Goal: Information Seeking & Learning: Learn about a topic

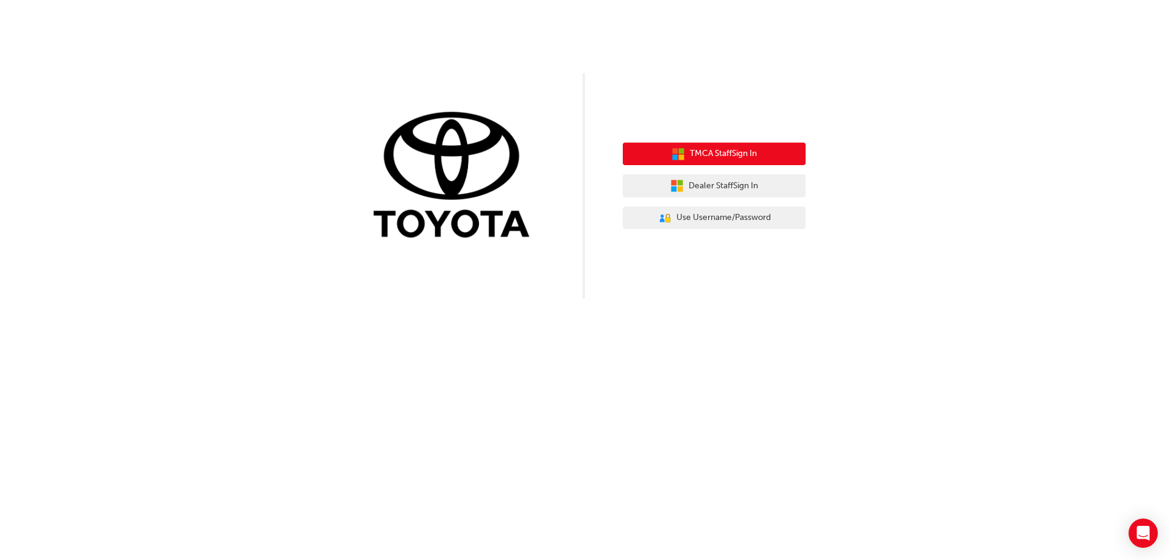
click at [777, 150] on button "TMCA Staff Sign In" at bounding box center [714, 154] width 183 height 23
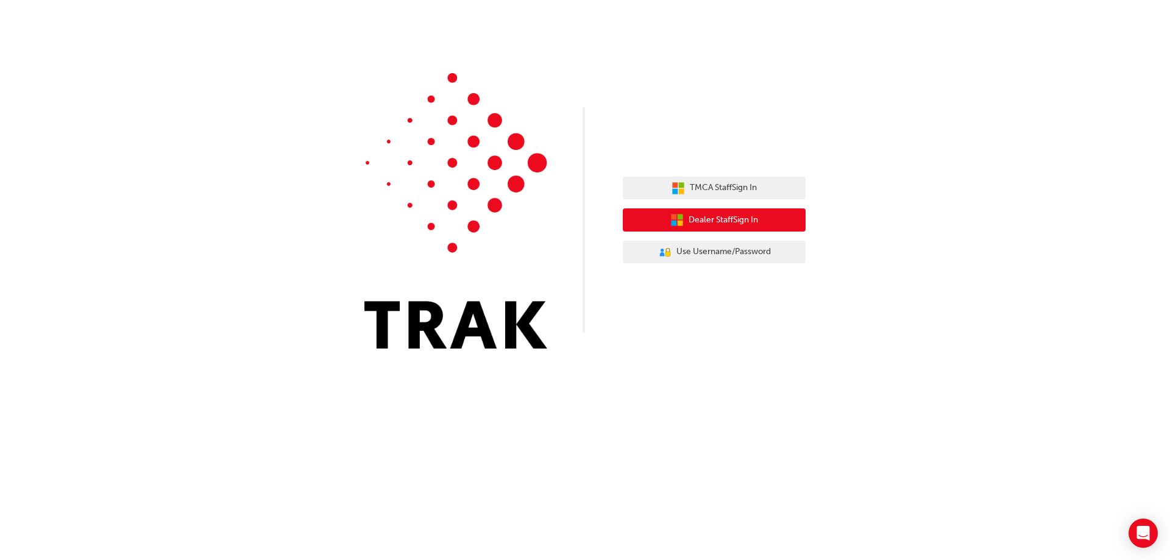
click at [768, 213] on button "Dealer Staff Sign In" at bounding box center [714, 219] width 183 height 23
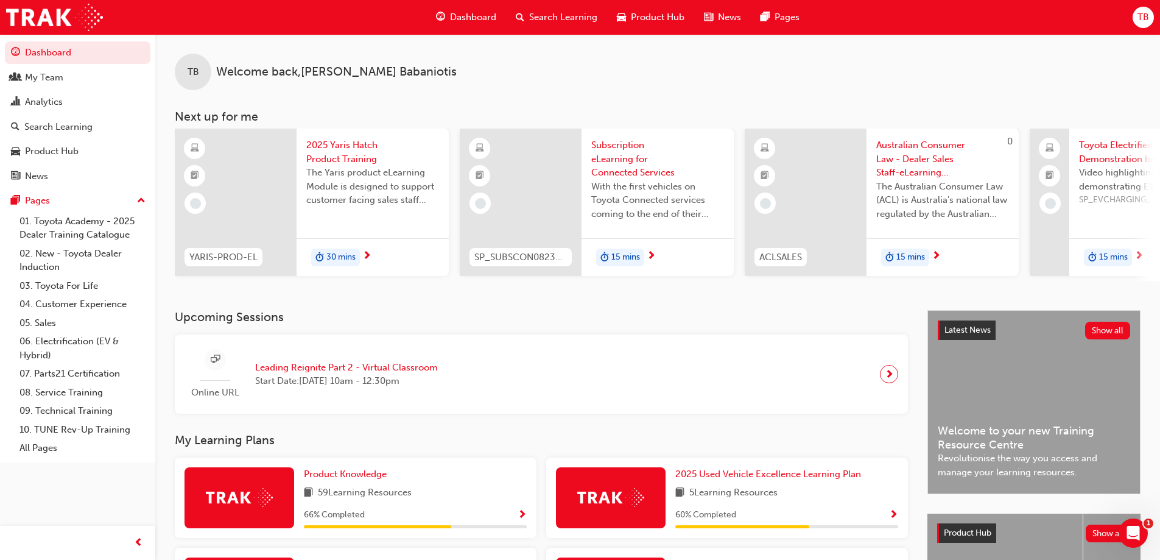
click at [571, 16] on span "Search Learning" at bounding box center [563, 17] width 68 height 14
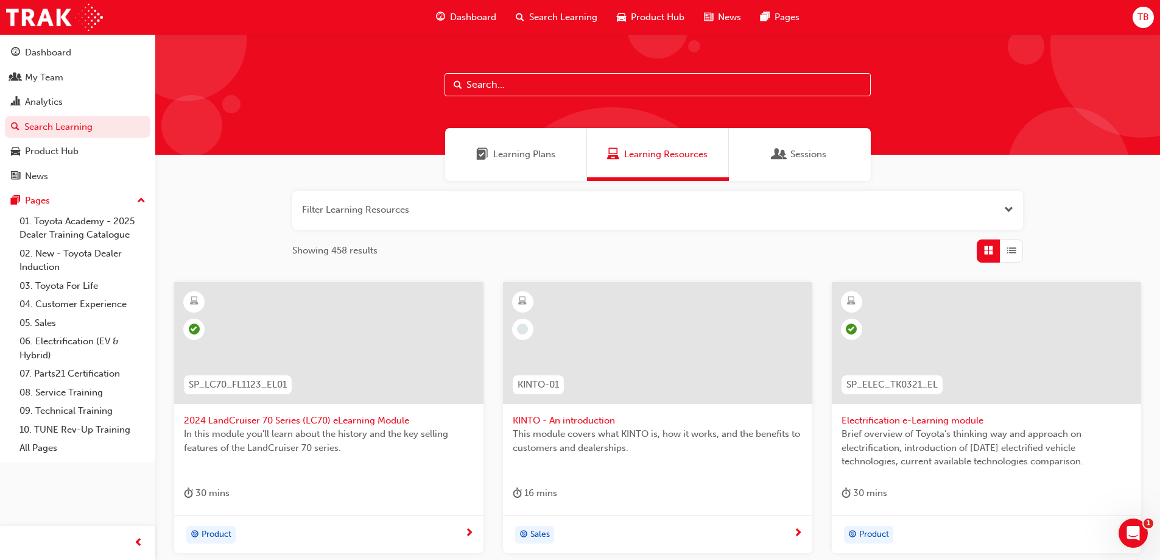
drag, startPoint x: 519, startPoint y: 76, endPoint x: 518, endPoint y: 83, distance: 7.3
click at [520, 76] on input "text" at bounding box center [658, 84] width 426 height 23
paste input "[URL][DOMAIN_NAME]"
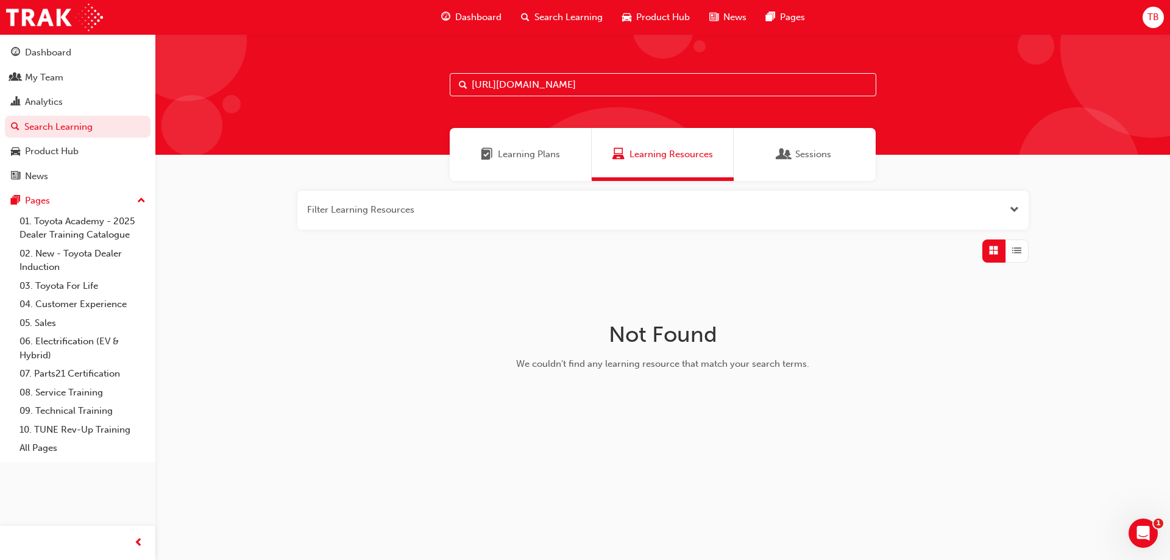
click at [832, 87] on input "[URL][DOMAIN_NAME]" at bounding box center [663, 84] width 426 height 23
type input "h"
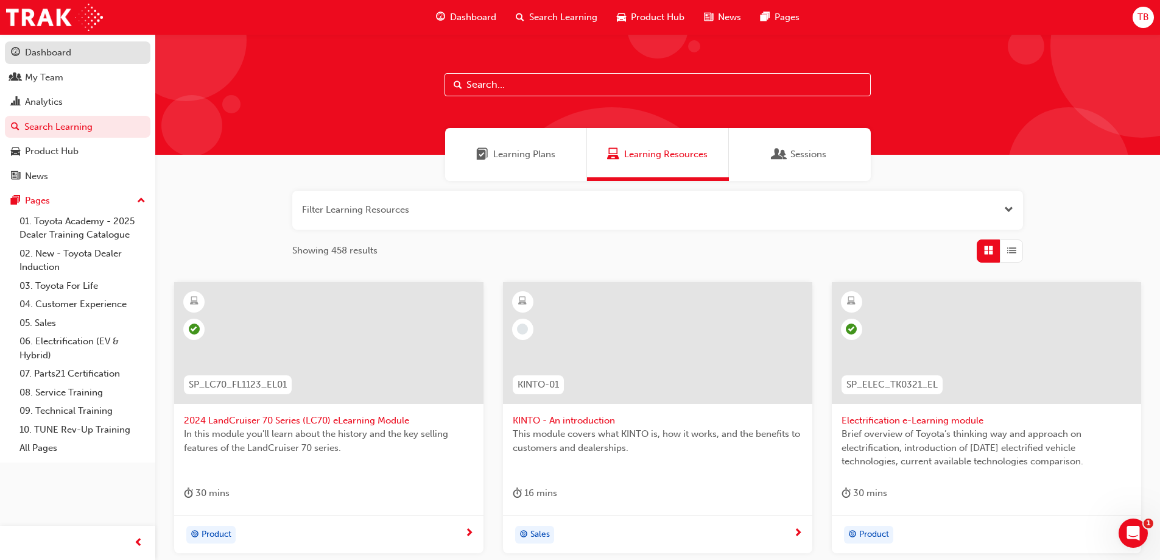
click at [67, 51] on div "Dashboard" at bounding box center [48, 53] width 46 height 14
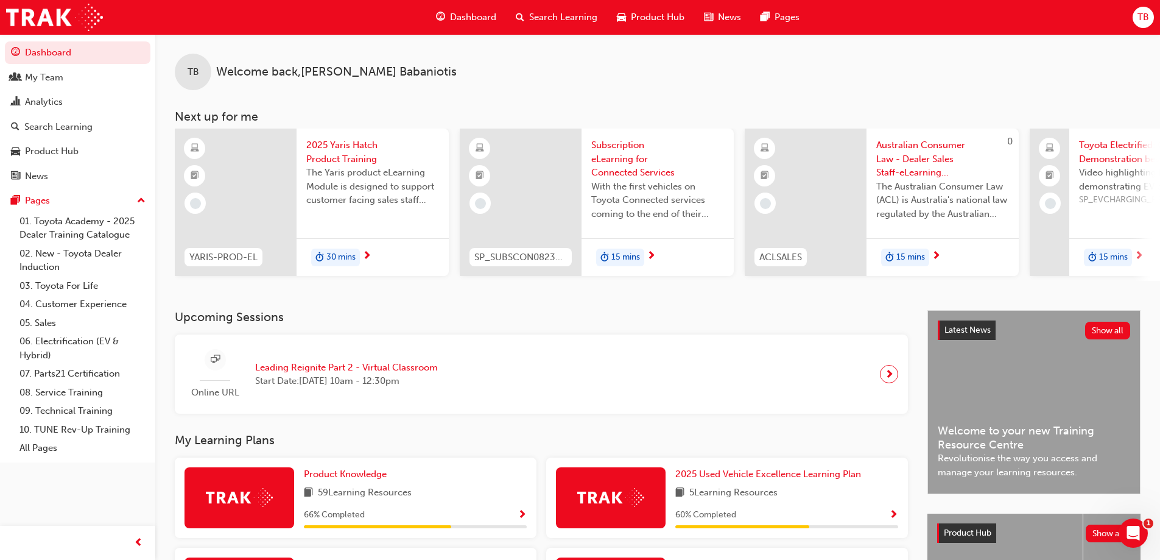
click at [557, 15] on span "Search Learning" at bounding box center [563, 17] width 68 height 14
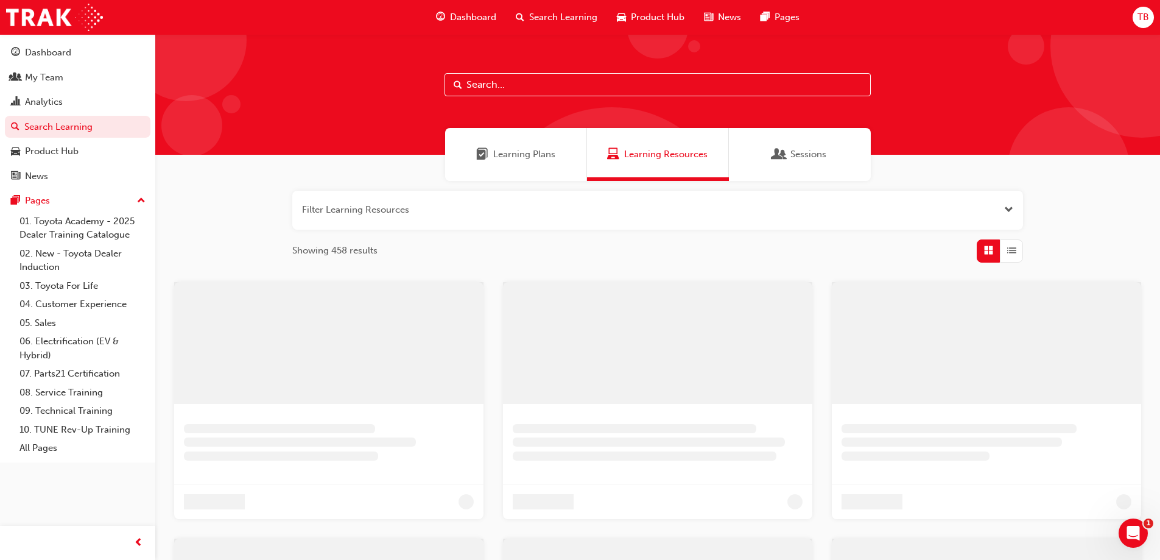
click at [520, 82] on input "text" at bounding box center [658, 84] width 426 height 23
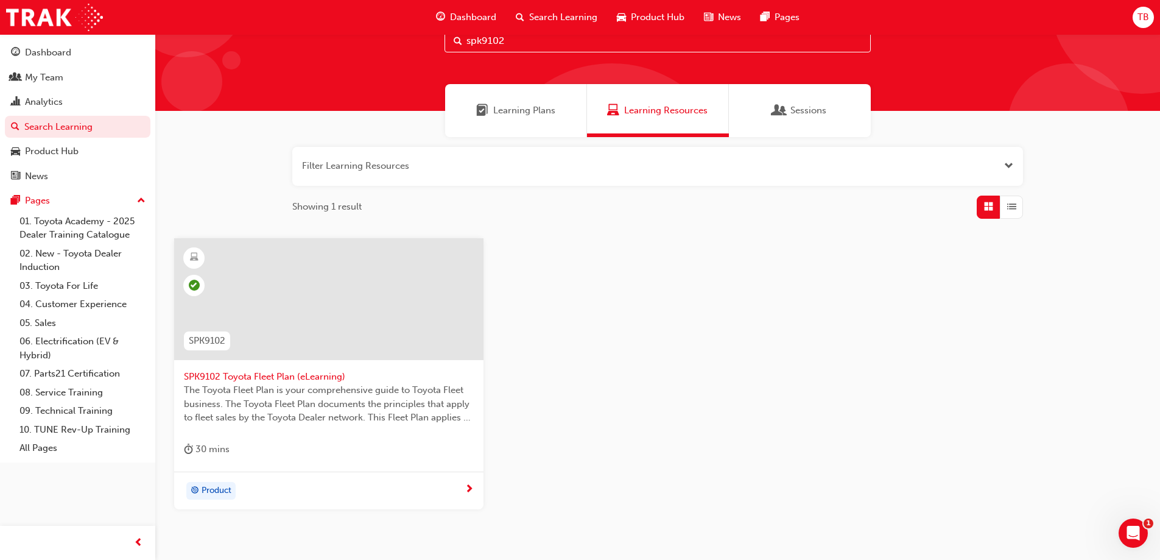
scroll to position [111, 0]
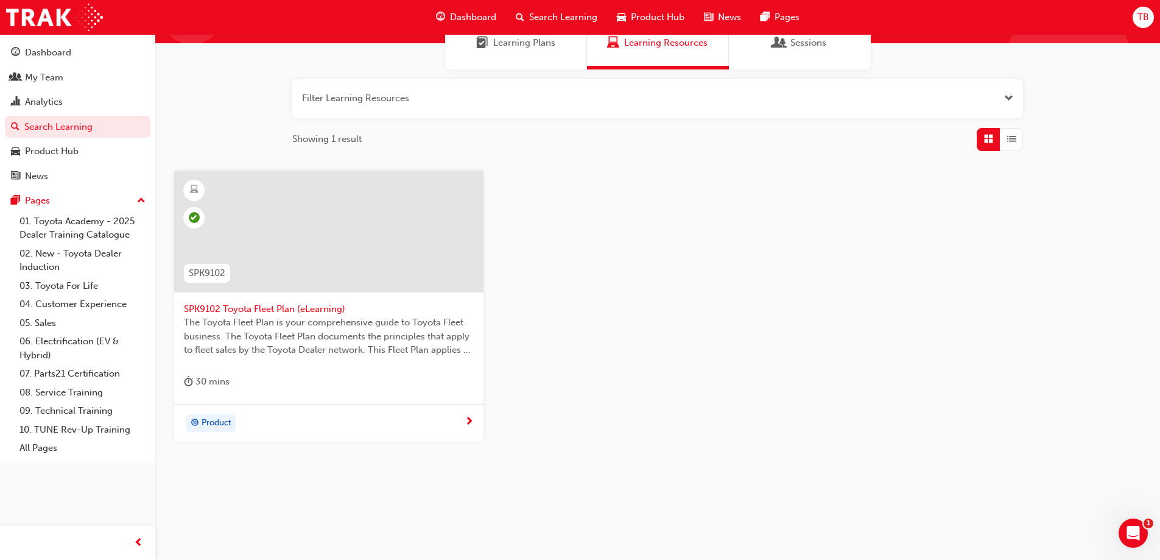
type input "spk9102"
click at [218, 422] on span "Product" at bounding box center [217, 423] width 30 height 14
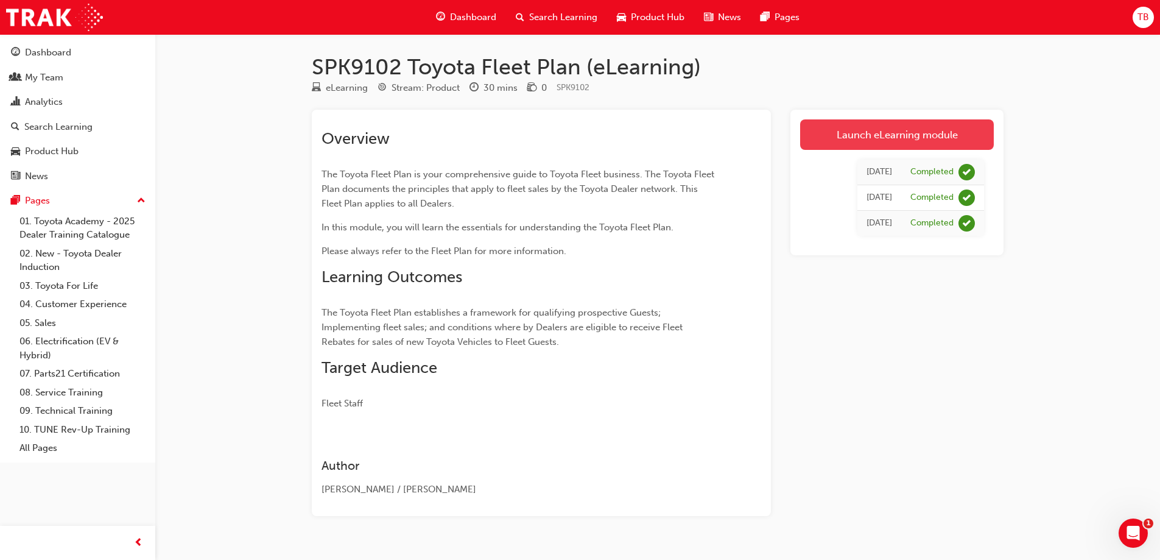
click at [904, 132] on link "Launch eLearning module" at bounding box center [897, 134] width 194 height 30
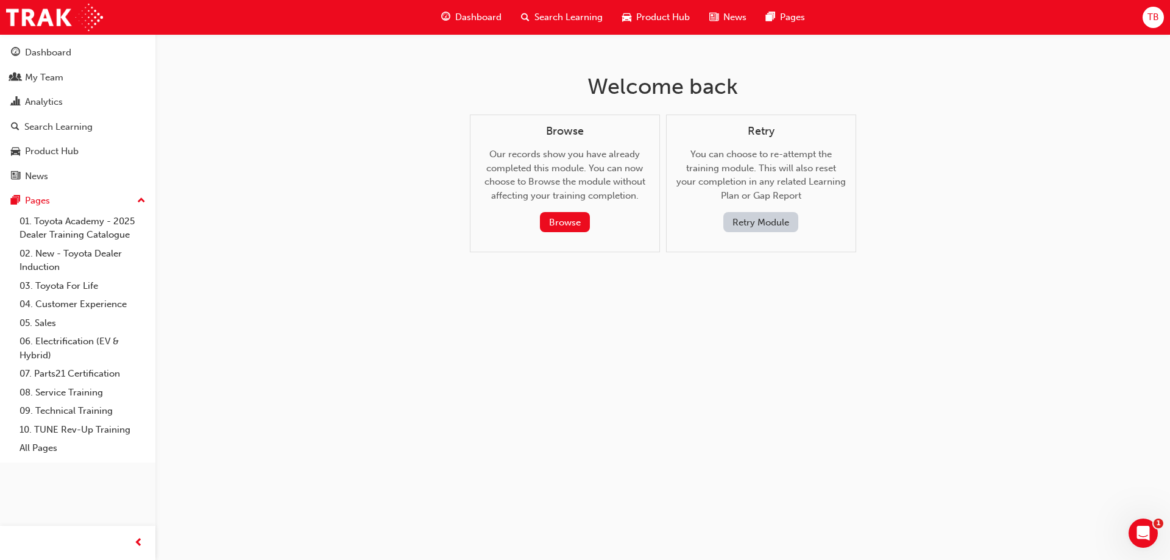
click at [758, 224] on button "Retry Module" at bounding box center [760, 222] width 75 height 20
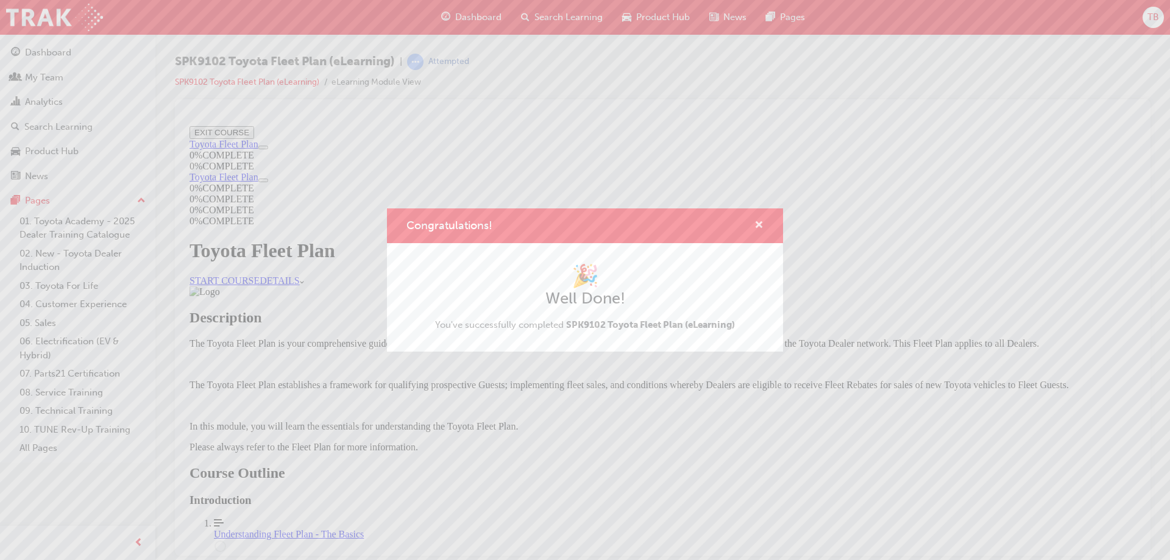
drag, startPoint x: 757, startPoint y: 224, endPoint x: 956, endPoint y: 472, distance: 318.5
click at [956, 472] on div "Congratulations! 🎉 Well Done! You've successfully completed SPK9102 Toyota Flee…" at bounding box center [585, 280] width 1170 height 560
click at [766, 224] on div "Congratulations!" at bounding box center [585, 225] width 396 height 35
click at [760, 223] on span "cross-icon" at bounding box center [758, 226] width 9 height 11
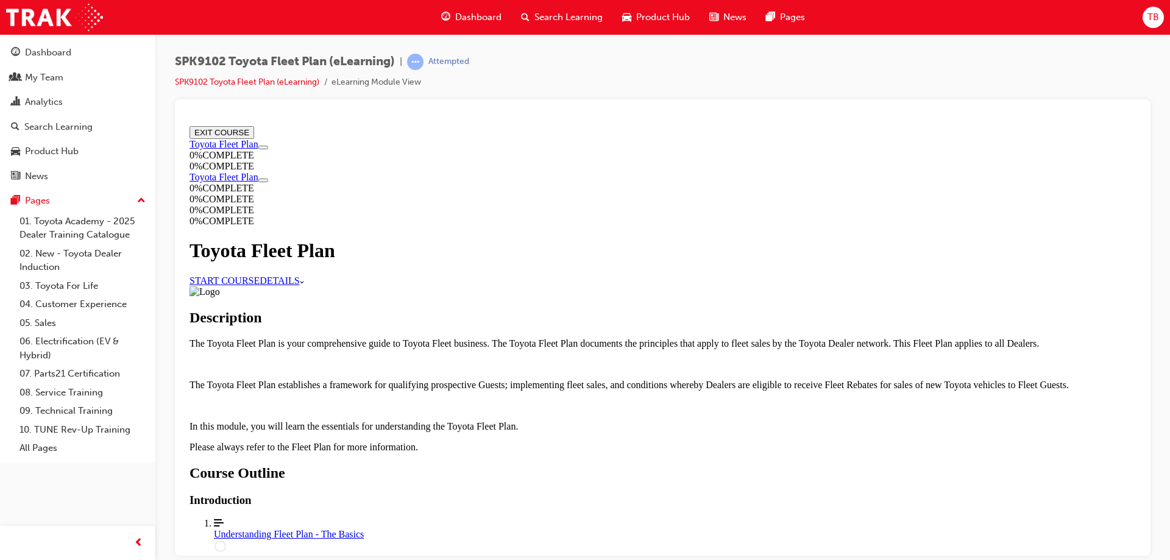
click at [259, 275] on link "START COURSE" at bounding box center [224, 280] width 70 height 10
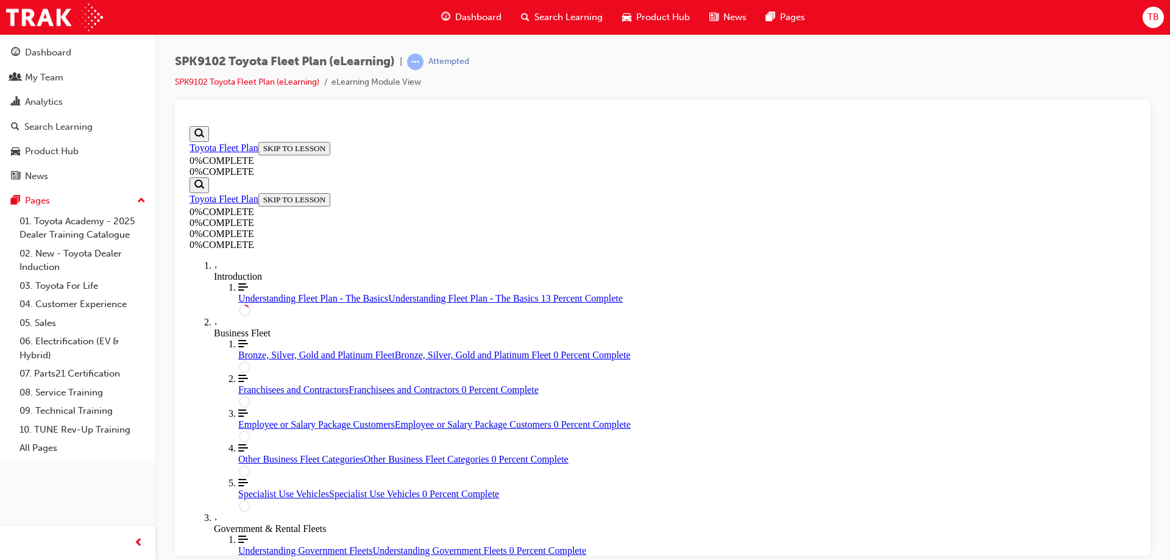
scroll to position [712, 0]
click at [138, 538] on span "prev-icon" at bounding box center [138, 542] width 9 height 15
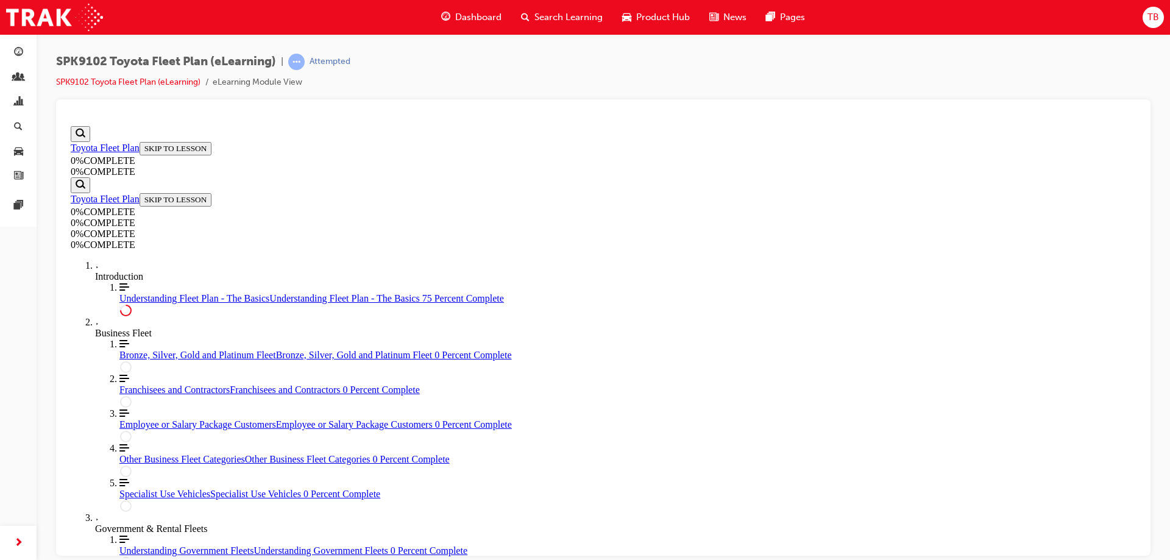
drag, startPoint x: 1026, startPoint y: 289, endPoint x: 1011, endPoint y: 296, distance: 16.9
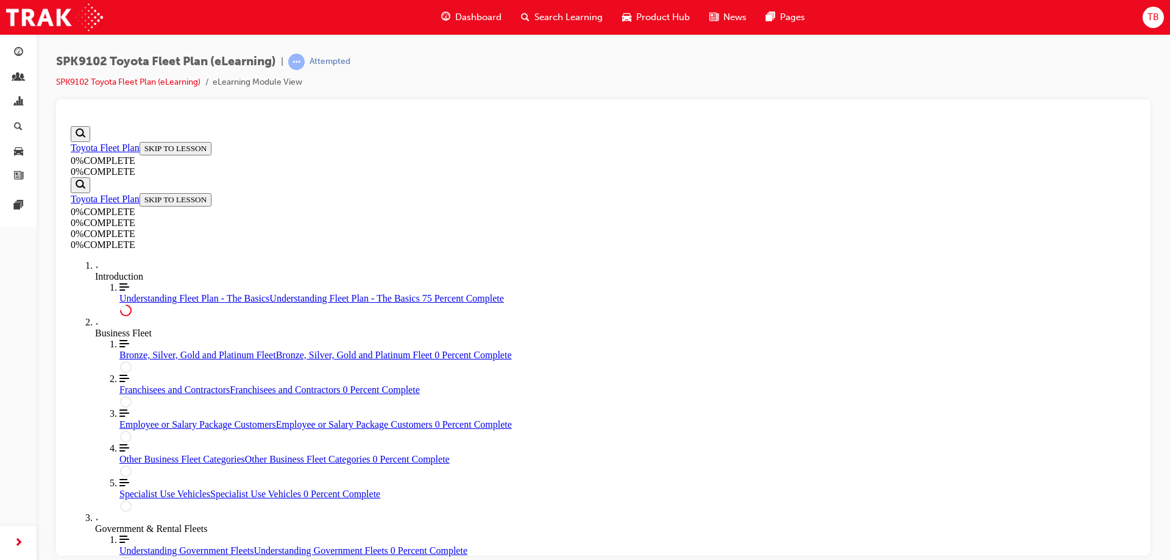
drag, startPoint x: 717, startPoint y: 462, endPoint x: 726, endPoint y: 447, distance: 17.8
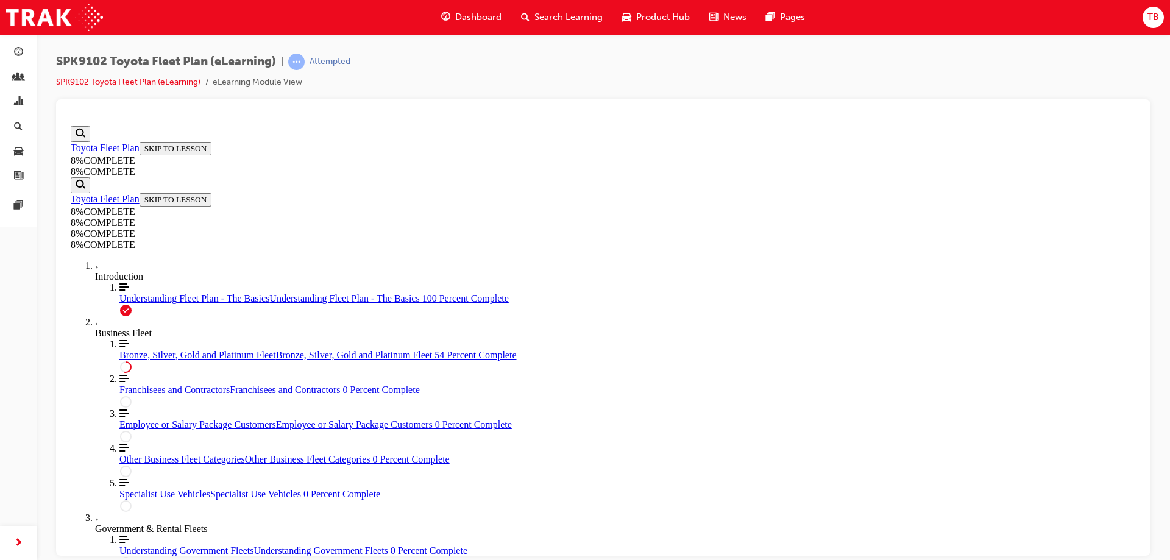
drag, startPoint x: 601, startPoint y: 419, endPoint x: 620, endPoint y: 491, distance: 74.3
drag, startPoint x: 745, startPoint y: 495, endPoint x: 757, endPoint y: 422, distance: 74.1
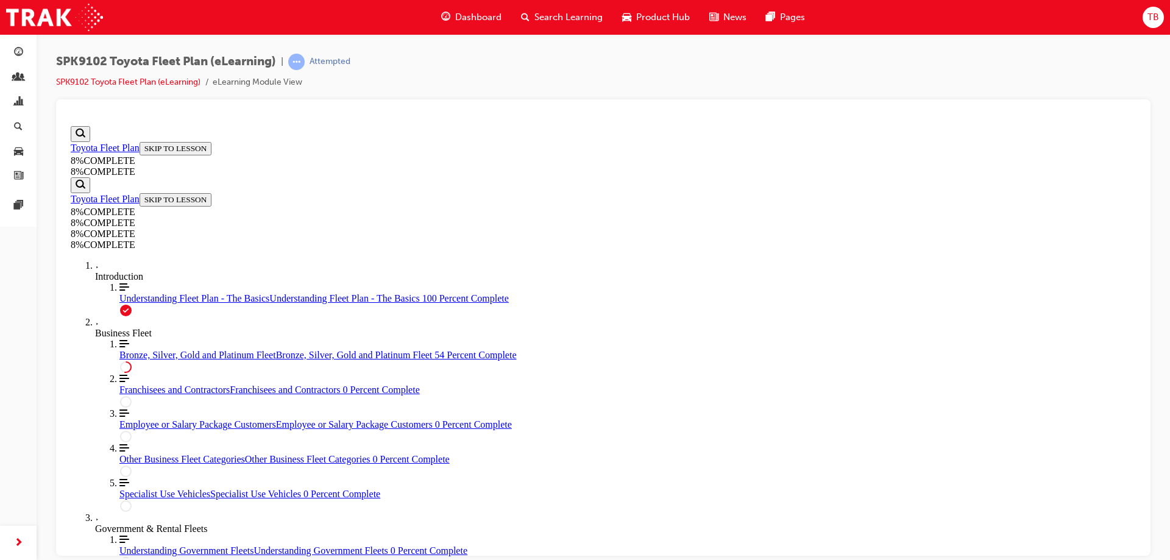
drag, startPoint x: 605, startPoint y: 275, endPoint x: 611, endPoint y: 270, distance: 6.9
drag, startPoint x: 590, startPoint y: 423, endPoint x: 626, endPoint y: 493, distance: 79.0
drag, startPoint x: 594, startPoint y: 278, endPoint x: 630, endPoint y: 344, distance: 75.8
drag, startPoint x: 604, startPoint y: 284, endPoint x: 644, endPoint y: 283, distance: 40.2
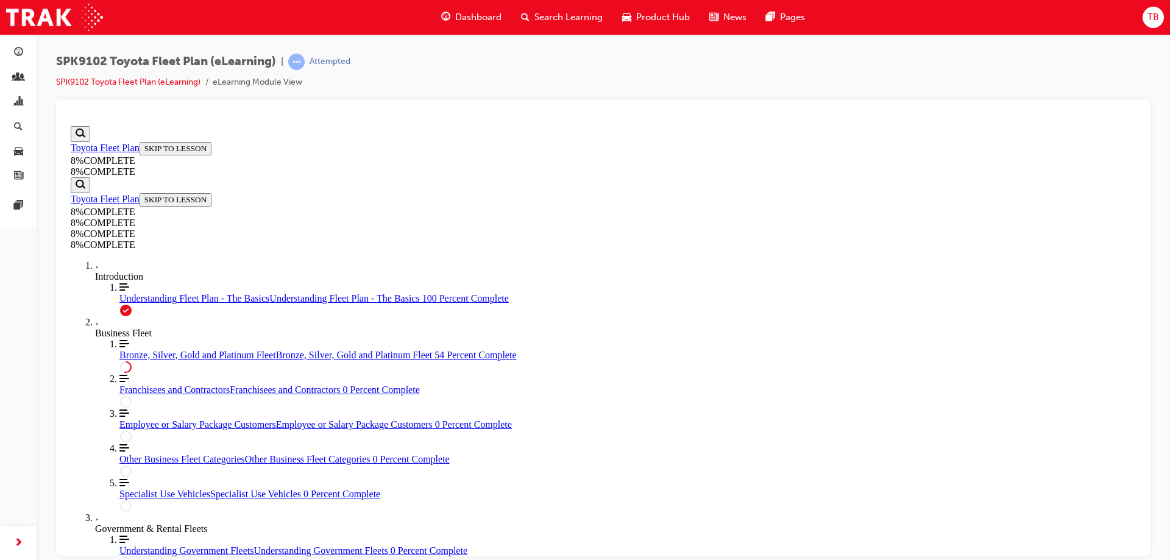
drag, startPoint x: 601, startPoint y: 421, endPoint x: 628, endPoint y: 426, distance: 27.4
drag, startPoint x: 627, startPoint y: 418, endPoint x: 671, endPoint y: 422, distance: 44.0
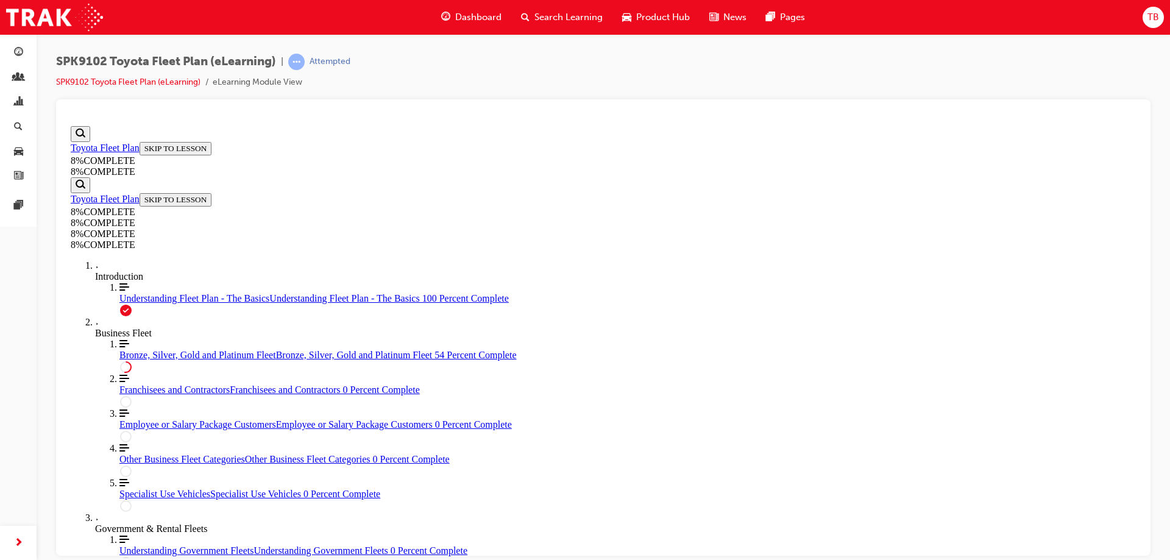
scroll to position [1748, 0]
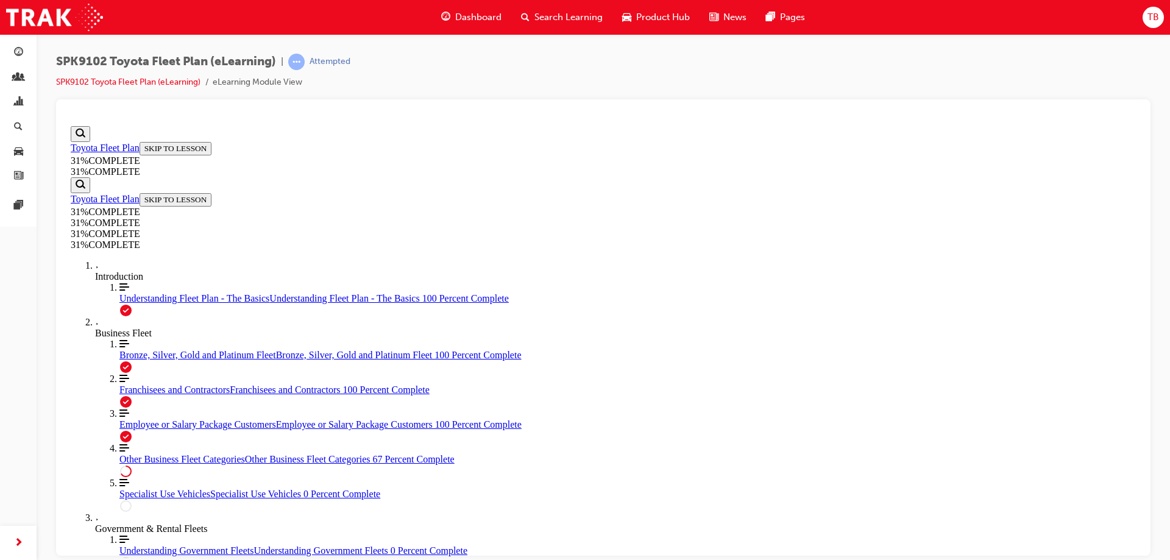
scroll to position [1017, 0]
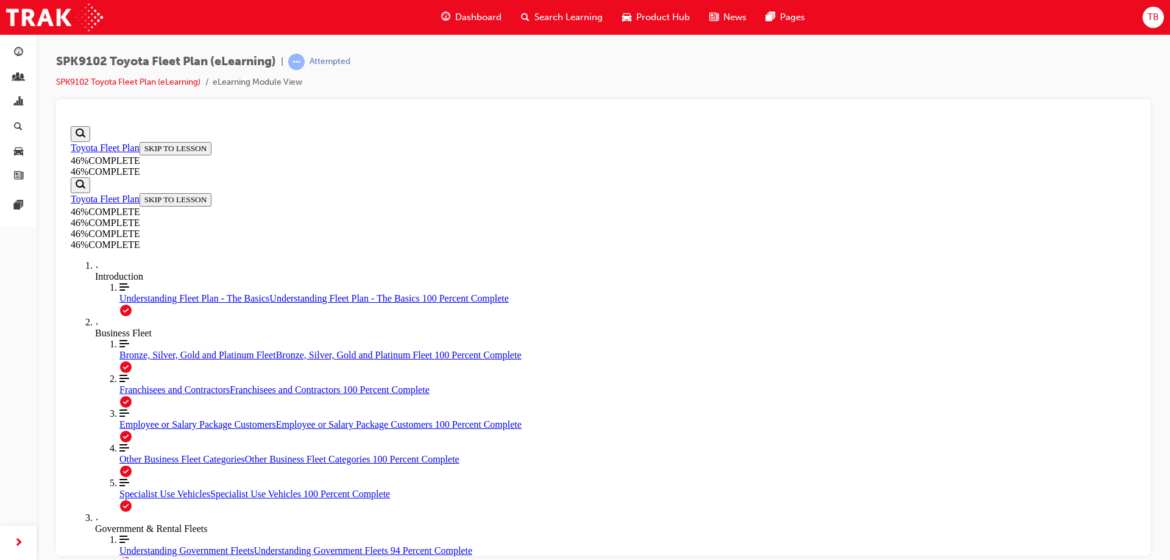
scroll to position [3593, 0]
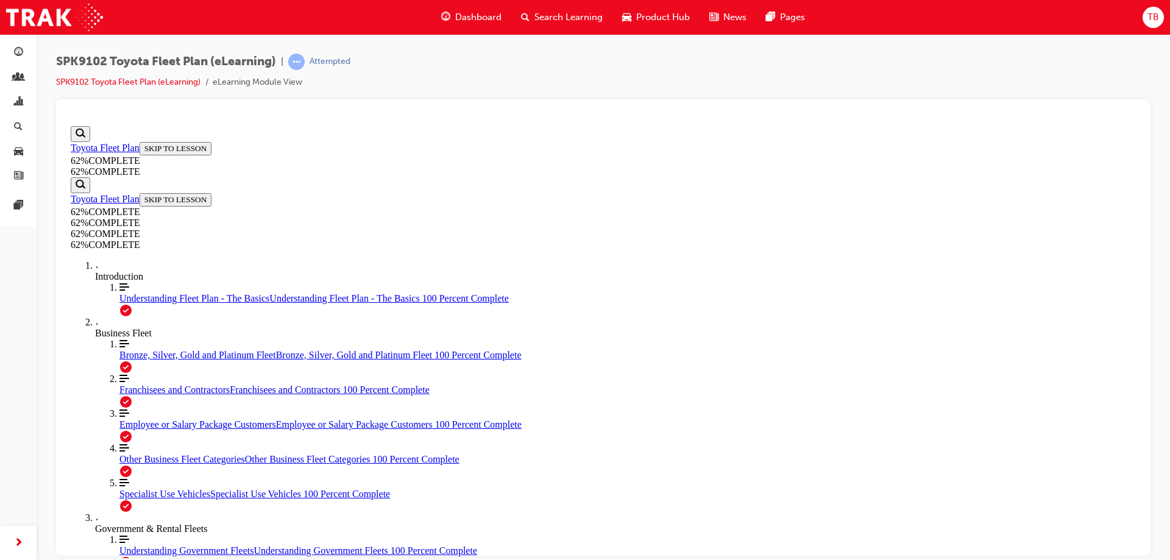
scroll to position [1149, 0]
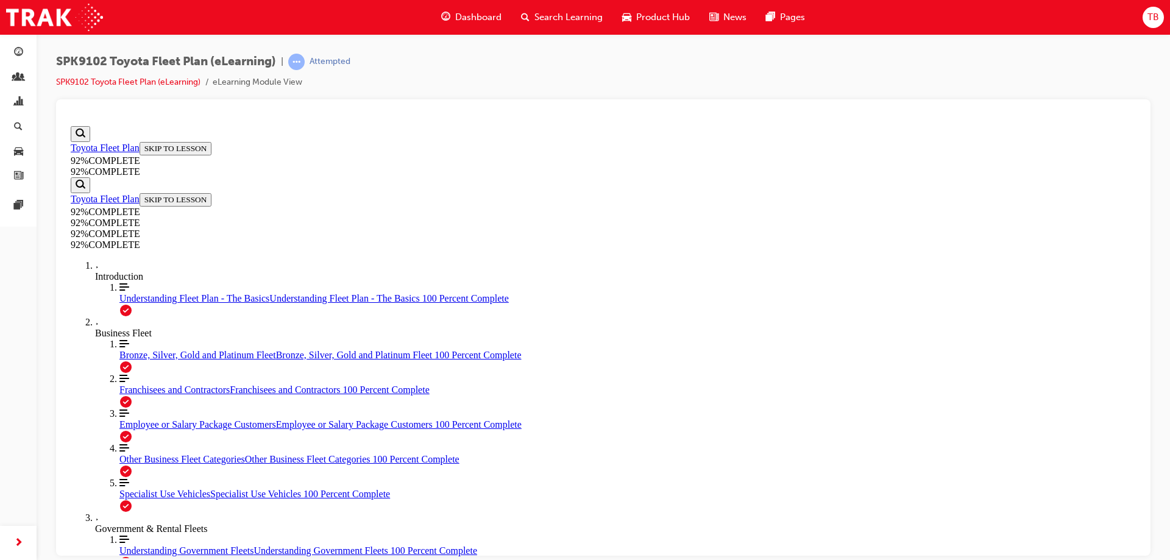
scroll to position [44, 0]
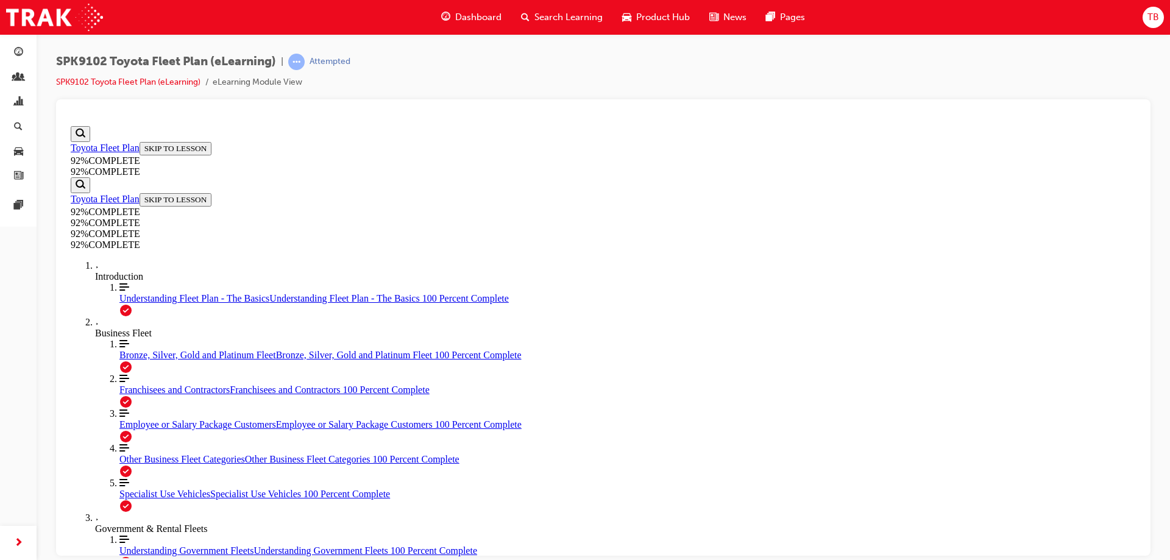
scroll to position [44, 0]
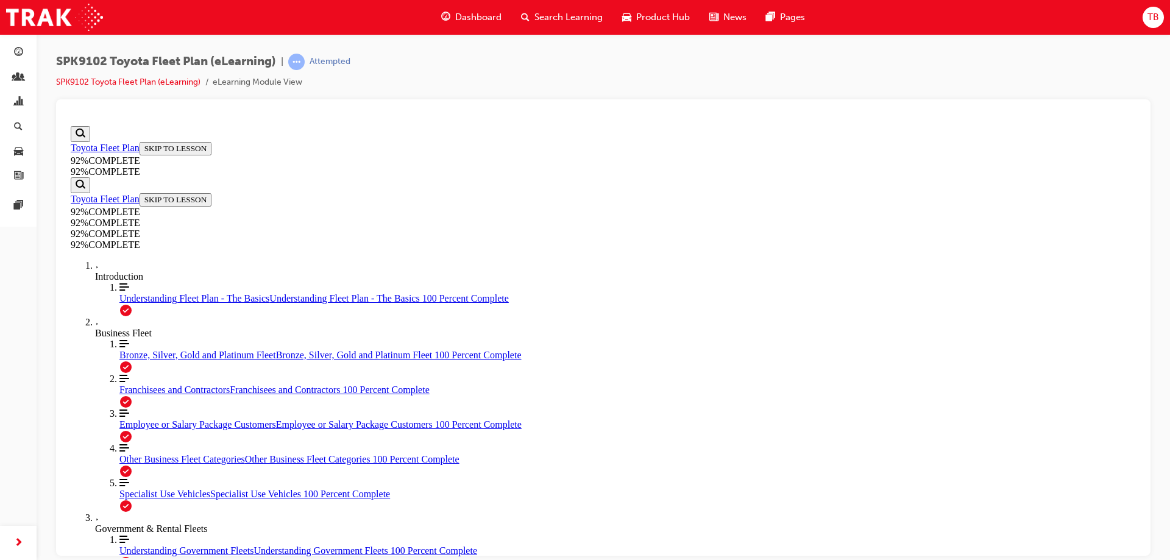
scroll to position [194, 0]
drag, startPoint x: 589, startPoint y: 453, endPoint x: 625, endPoint y: 395, distance: 68.1
drag, startPoint x: 599, startPoint y: 454, endPoint x: 636, endPoint y: 460, distance: 37.7
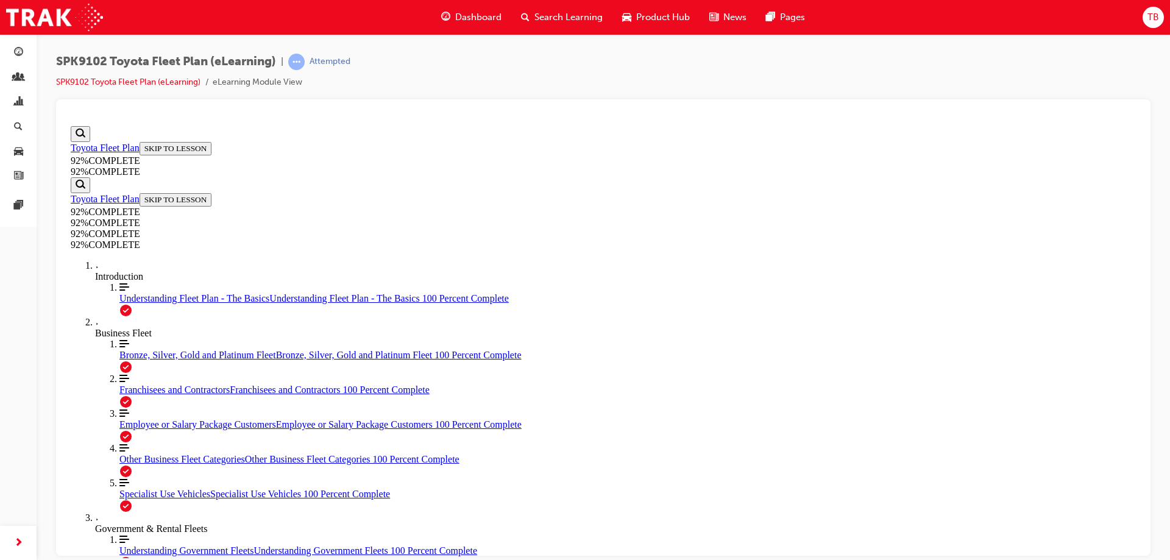
drag, startPoint x: 612, startPoint y: 511, endPoint x: 661, endPoint y: 511, distance: 48.7
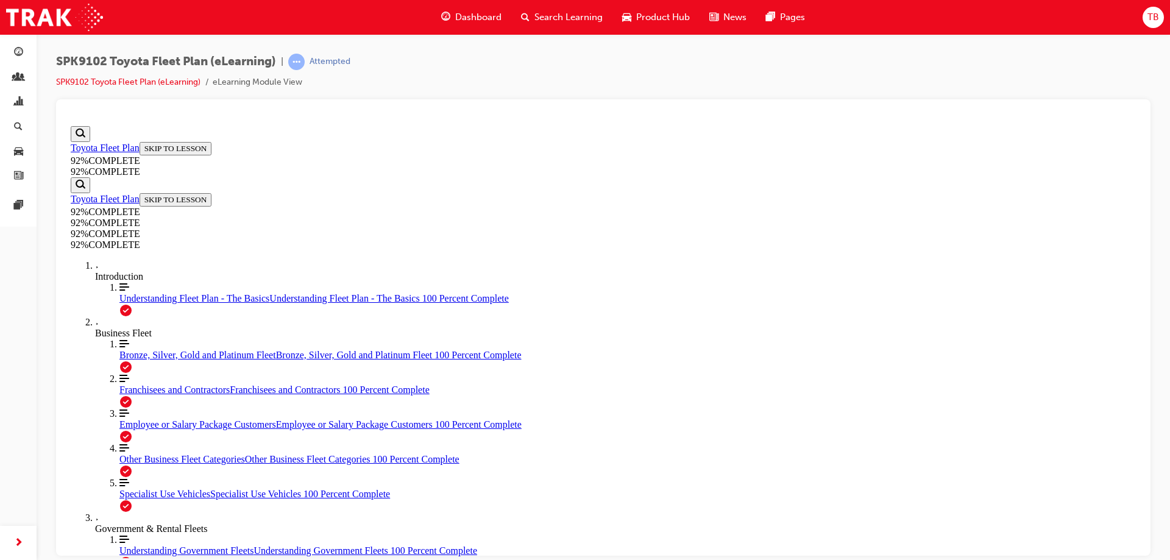
scroll to position [252, 0]
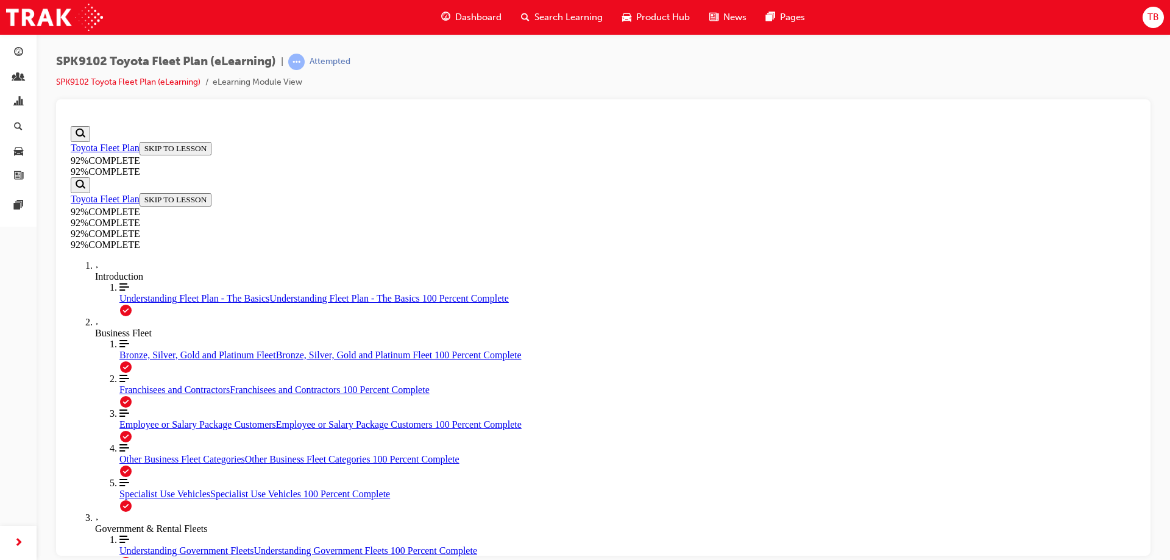
scroll to position [292, 0]
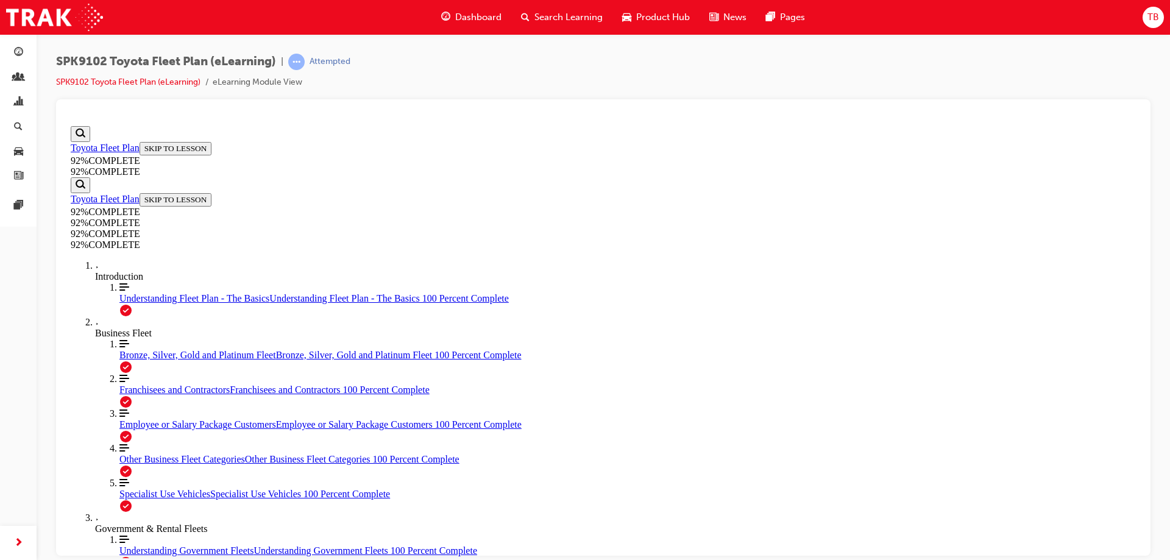
scroll to position [221, 0]
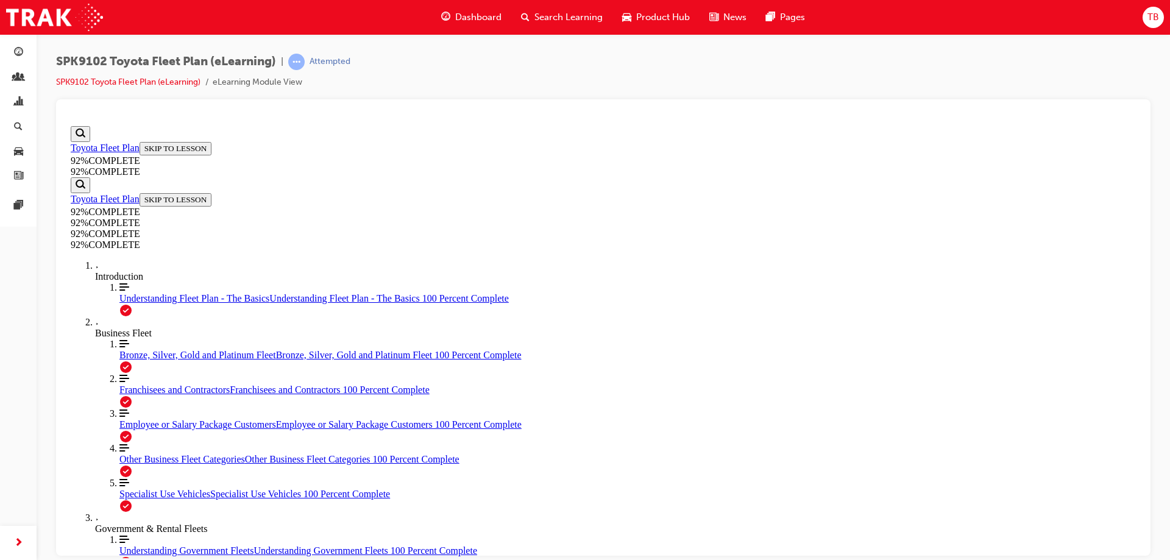
scroll to position [194, 0]
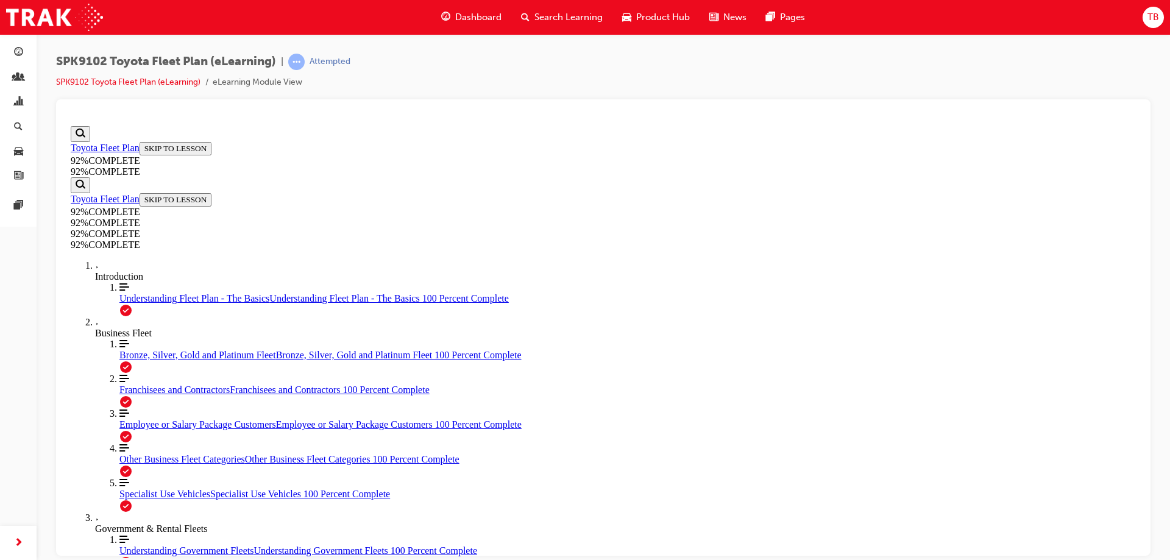
scroll to position [233, 0]
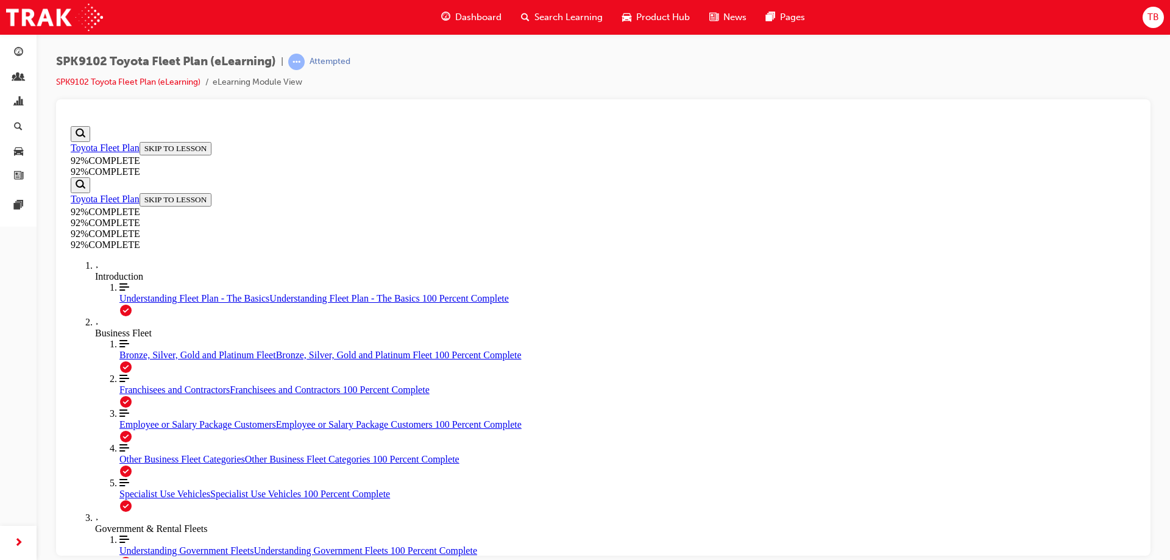
scroll to position [133, 0]
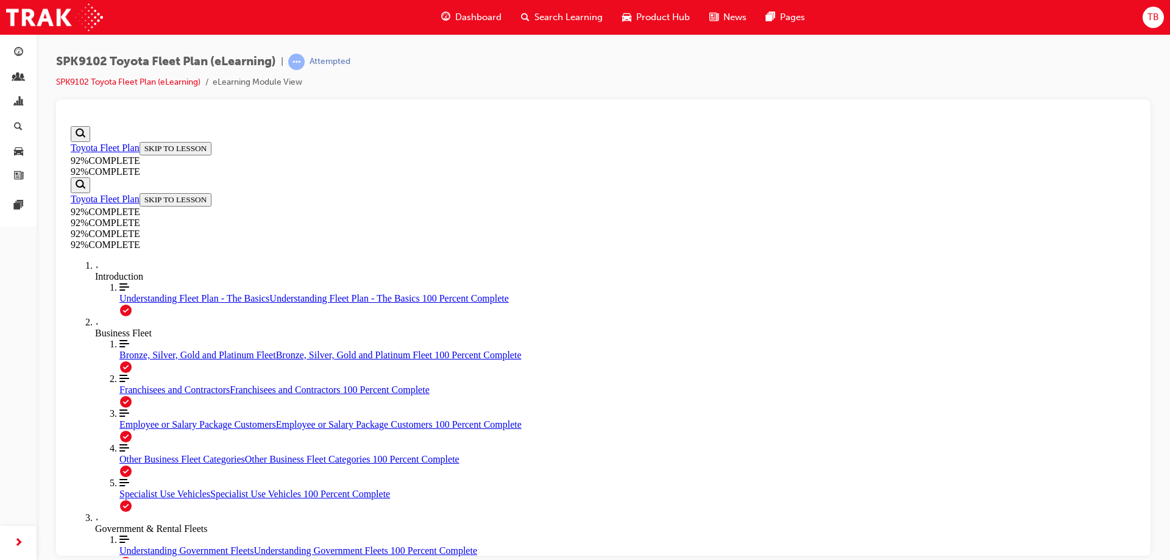
scroll to position [105, 0]
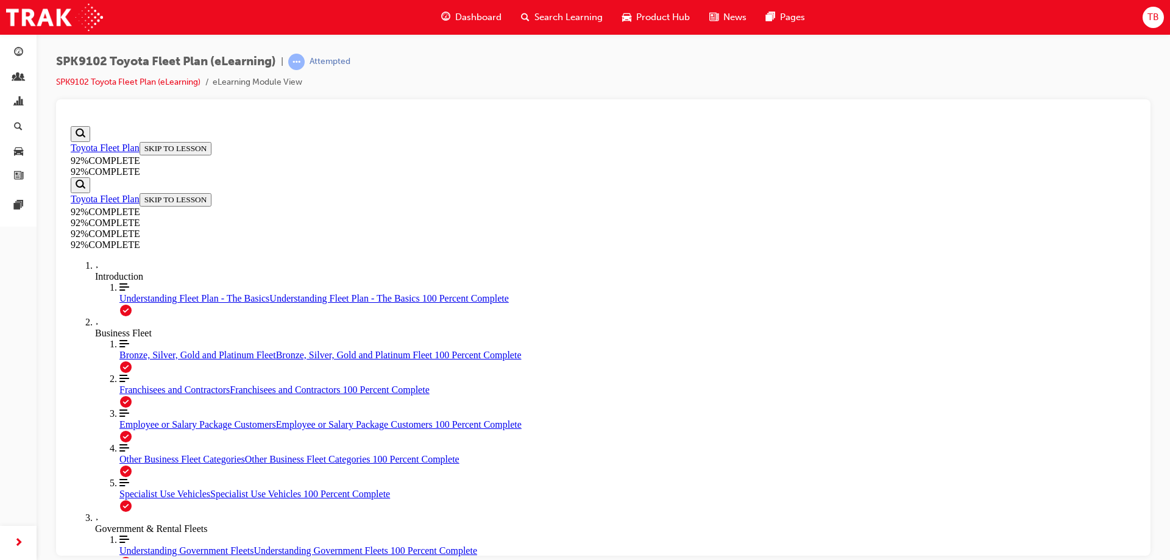
scroll to position [44, 0]
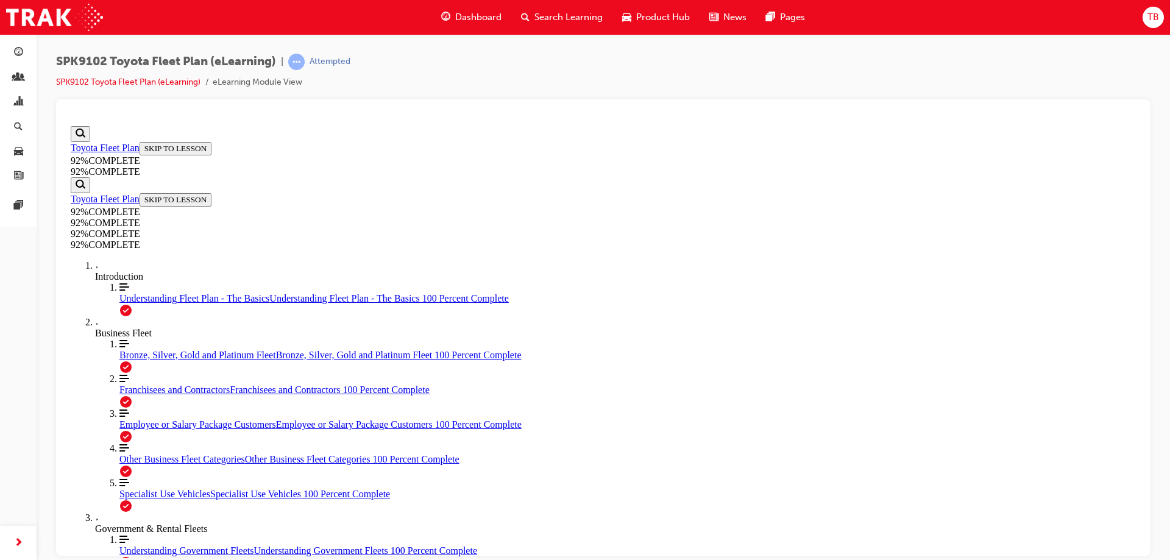
scroll to position [126, 0]
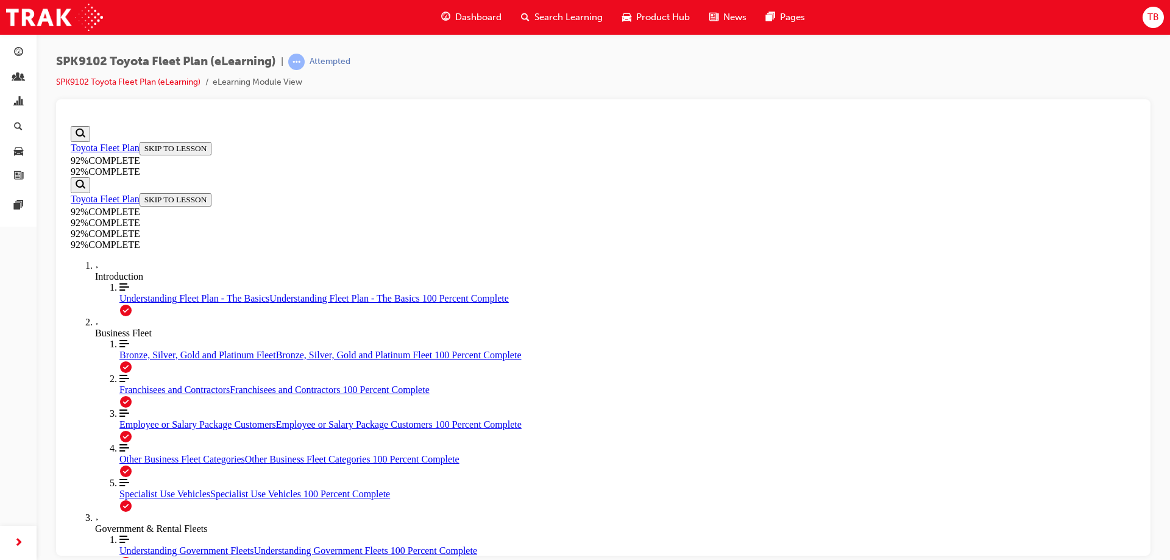
scroll to position [105, 0]
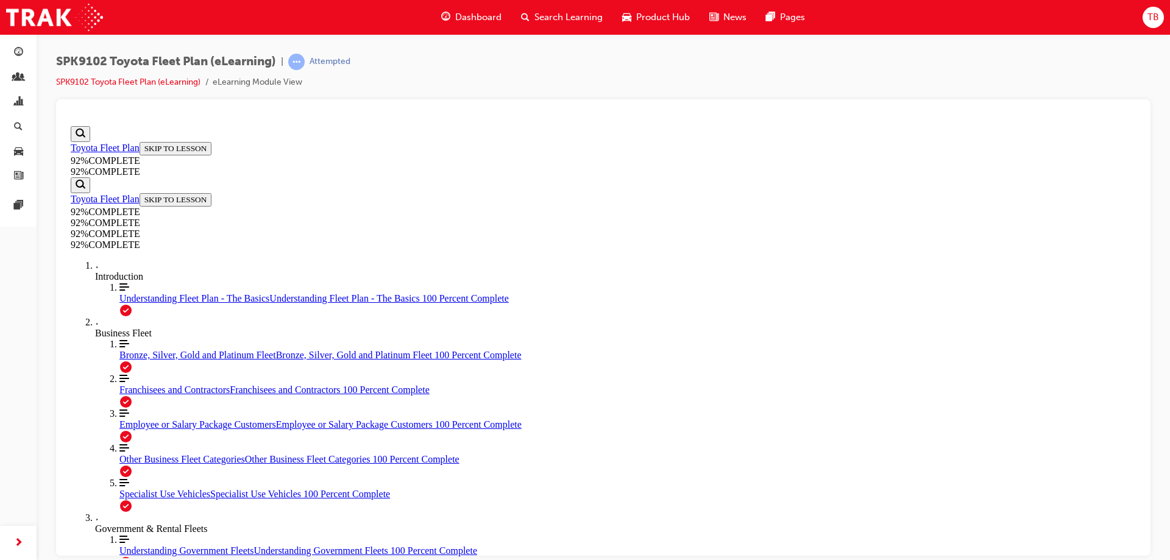
scroll to position [44, 0]
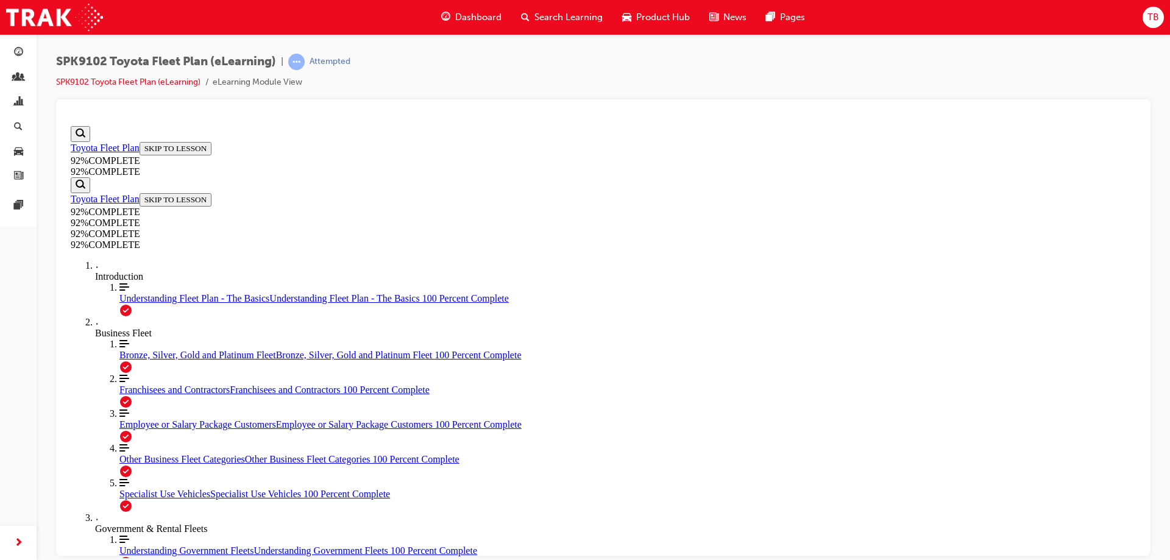
drag, startPoint x: 520, startPoint y: 414, endPoint x: 557, endPoint y: 426, distance: 38.9
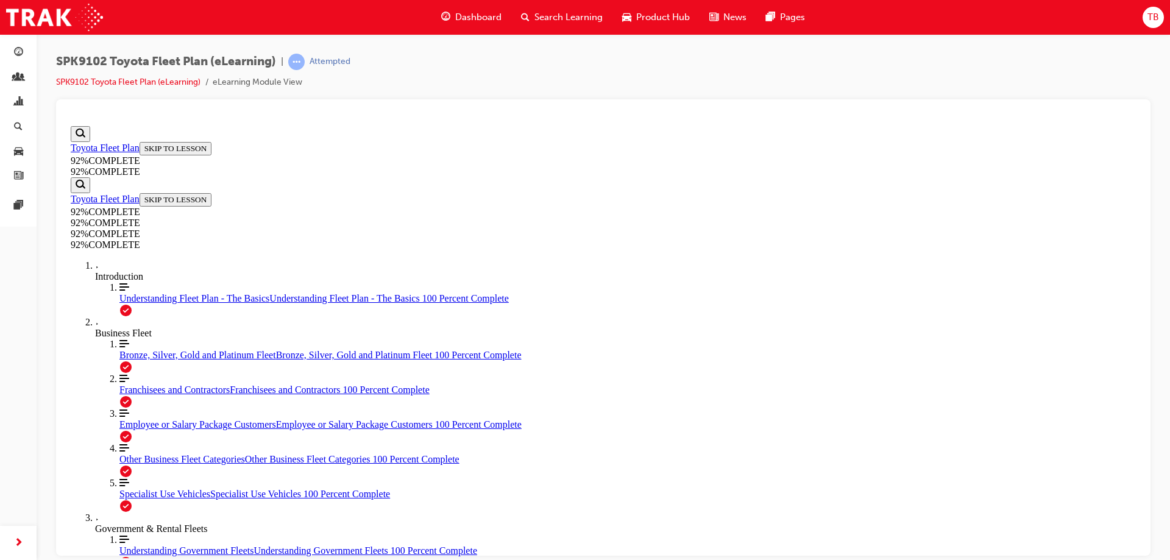
scroll to position [304, 0]
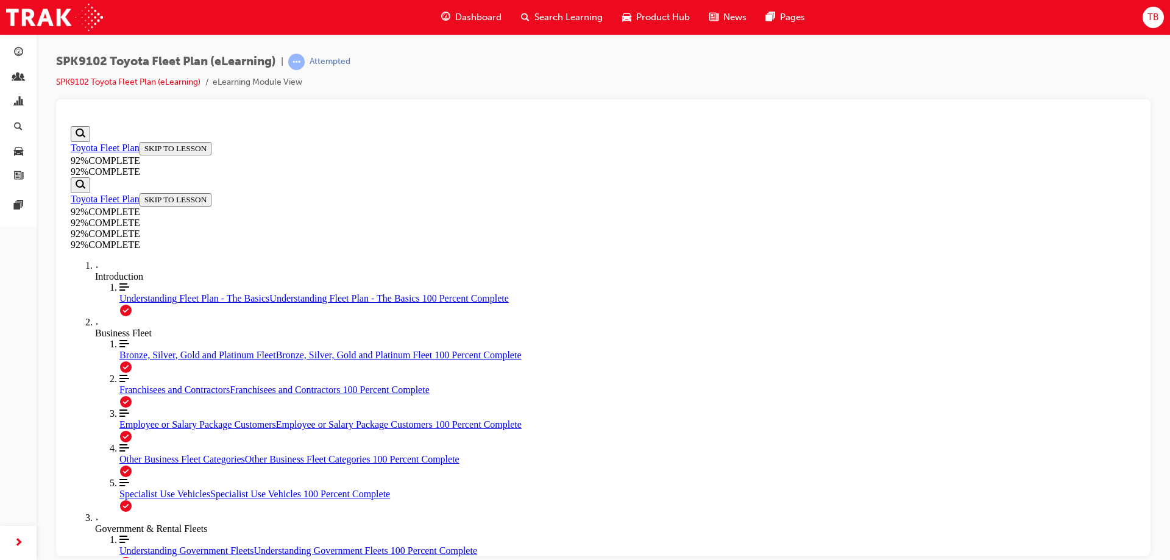
drag, startPoint x: 630, startPoint y: 445, endPoint x: 626, endPoint y: 397, distance: 48.9
drag, startPoint x: 568, startPoint y: 454, endPoint x: 615, endPoint y: 462, distance: 46.9
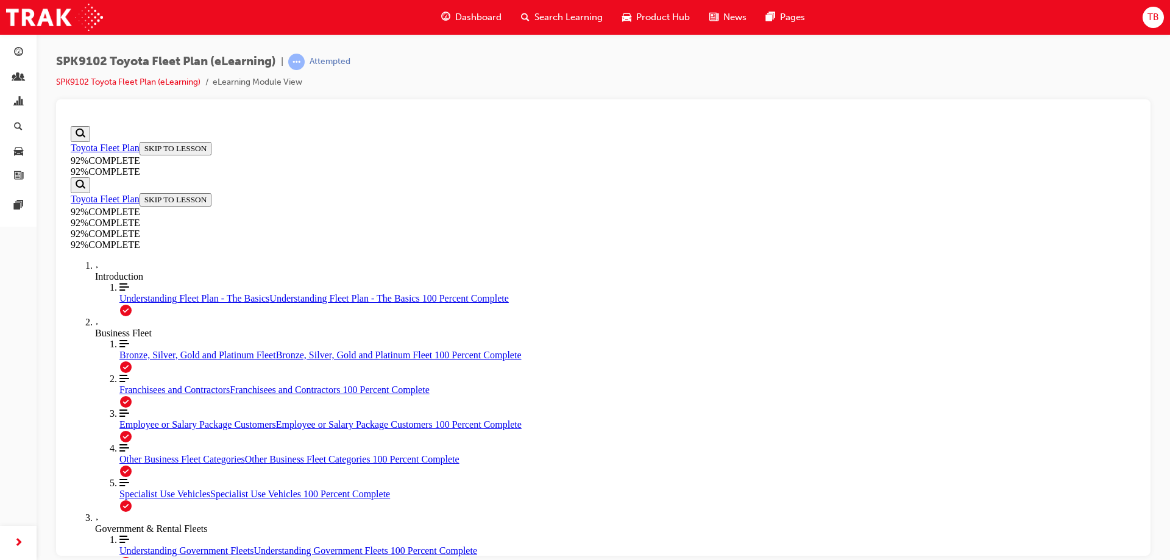
drag, startPoint x: 617, startPoint y: 503, endPoint x: 658, endPoint y: 507, distance: 41.1
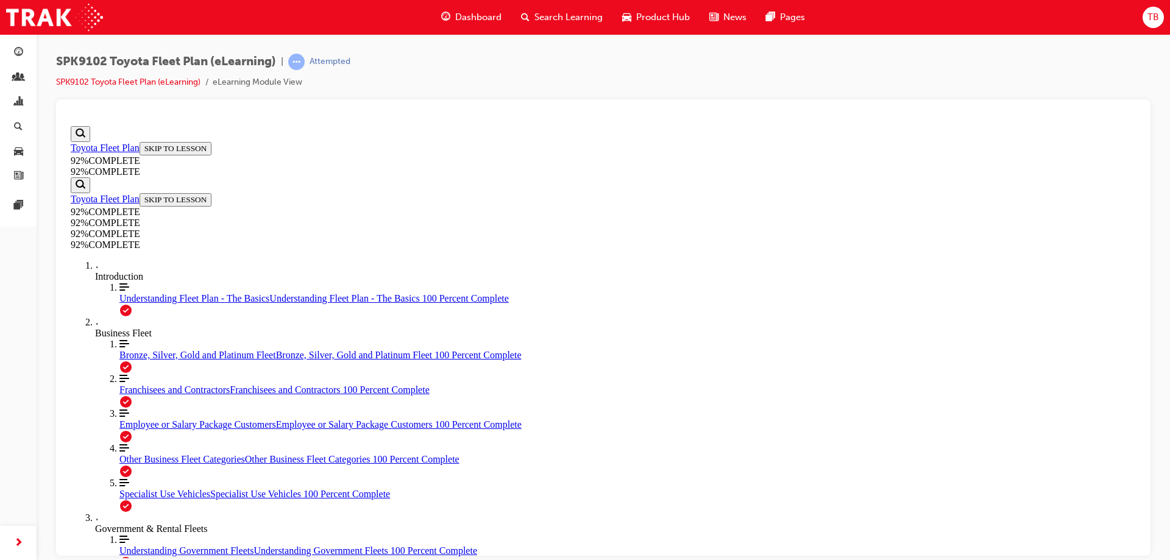
scroll to position [277, 0]
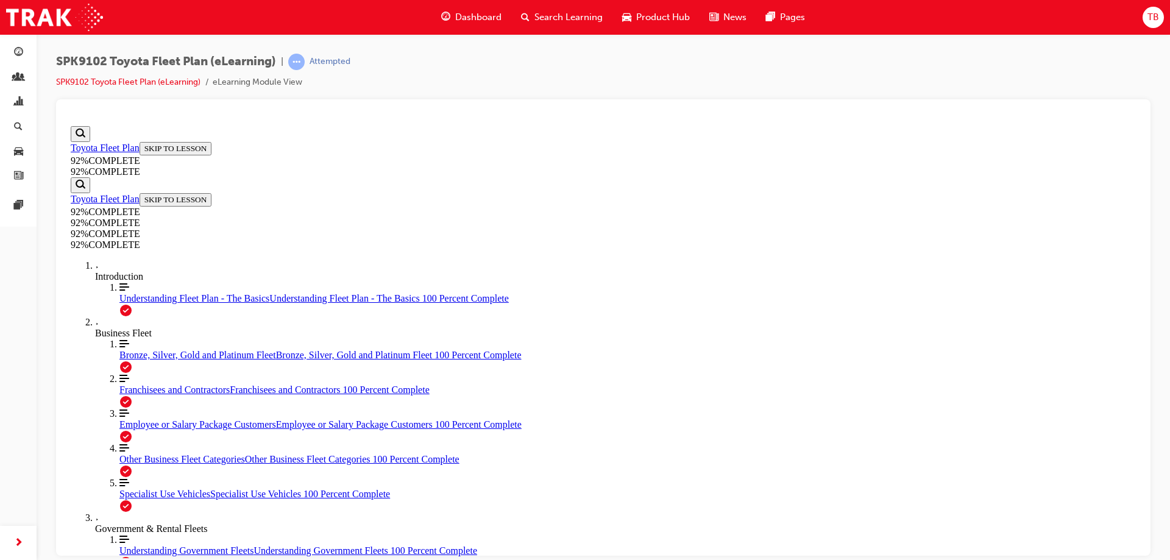
scroll to position [256, 0]
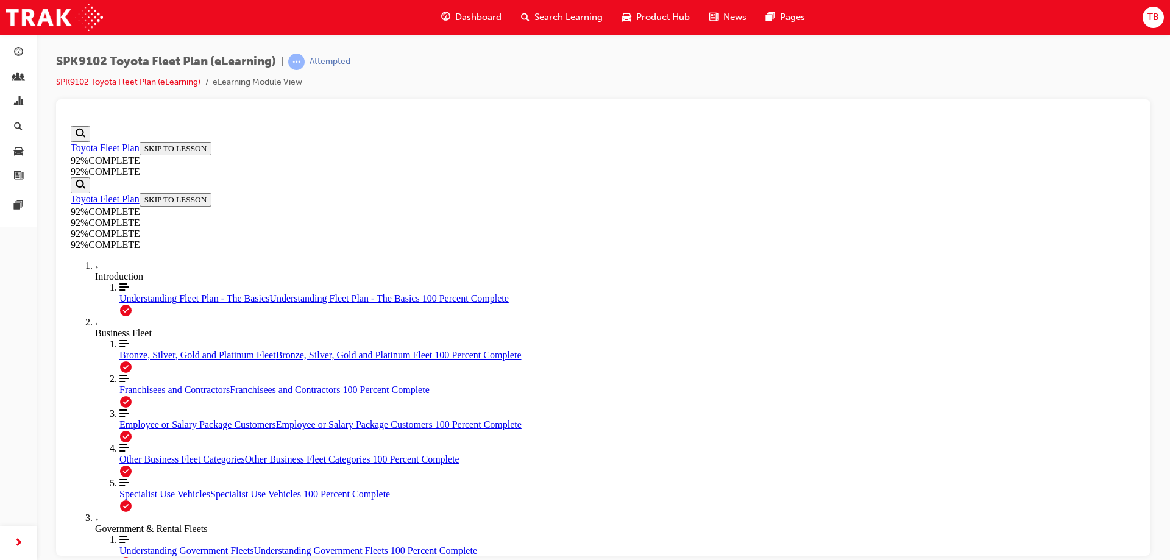
scroll to position [249, 0]
drag, startPoint x: 560, startPoint y: 400, endPoint x: 586, endPoint y: 406, distance: 26.2
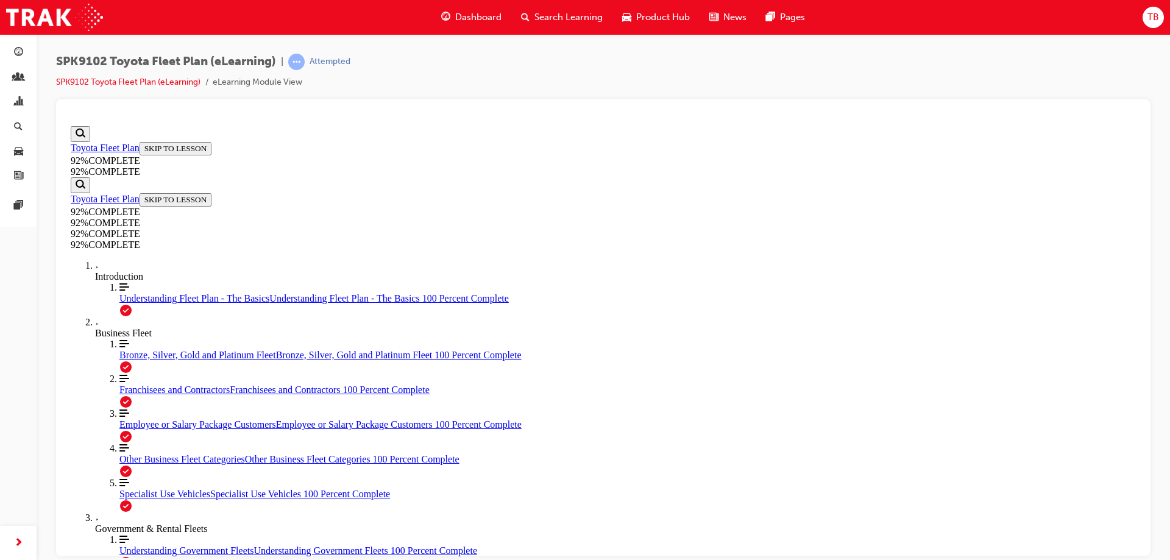
scroll to position [175, 0]
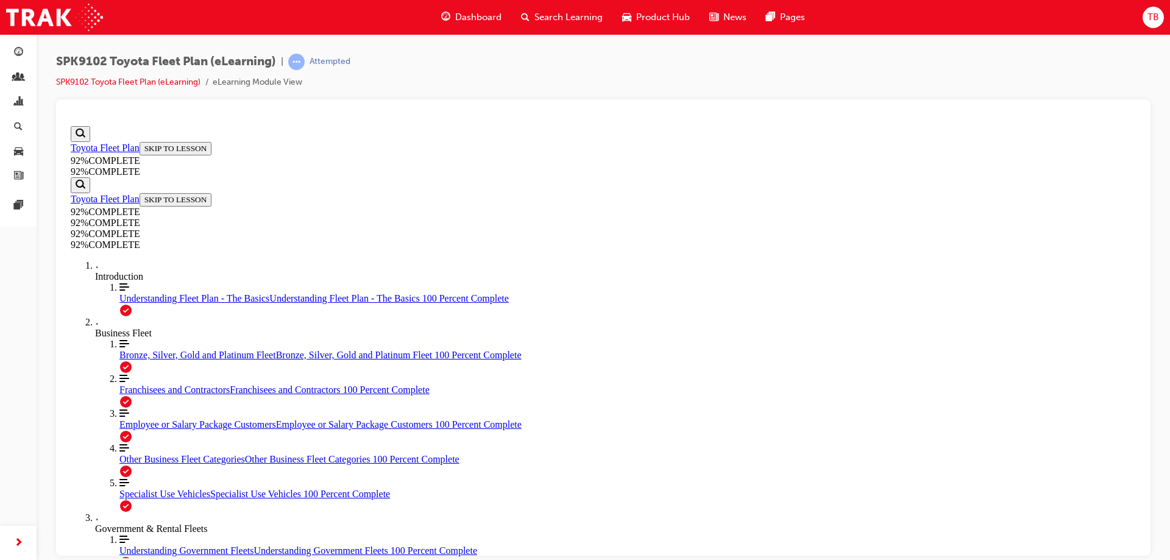
scroll to position [133, 0]
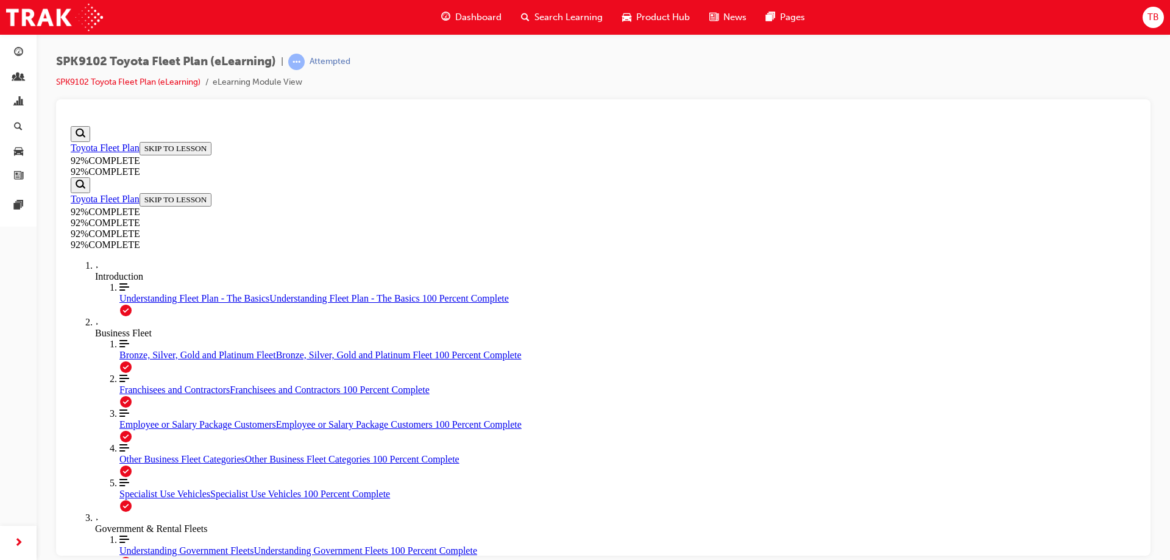
scroll to position [166, 0]
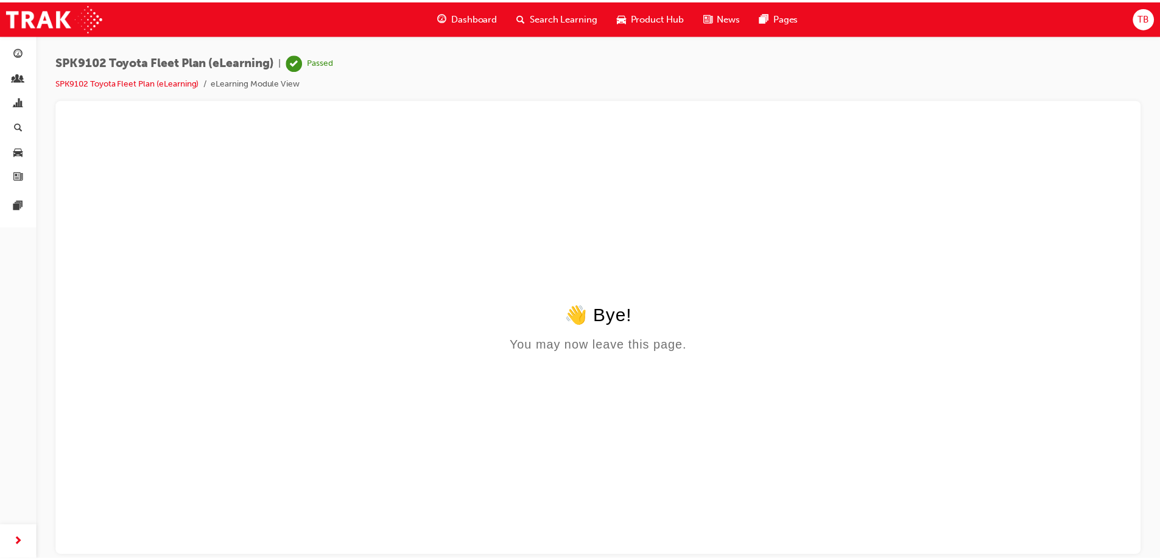
scroll to position [0, 0]
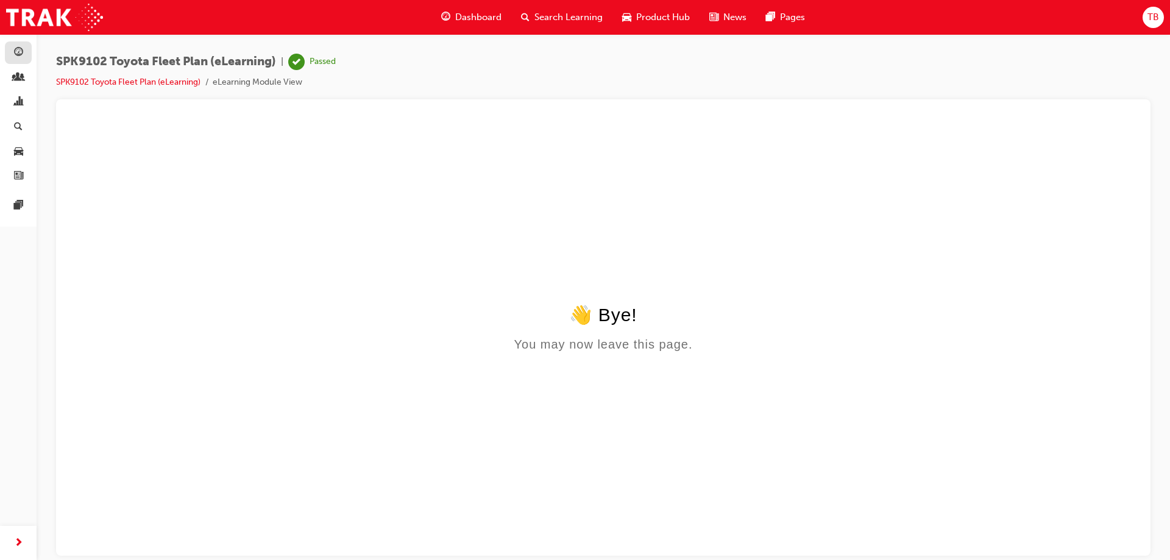
click at [26, 47] on link "button" at bounding box center [18, 52] width 27 height 23
